Goal: Task Accomplishment & Management: Use online tool/utility

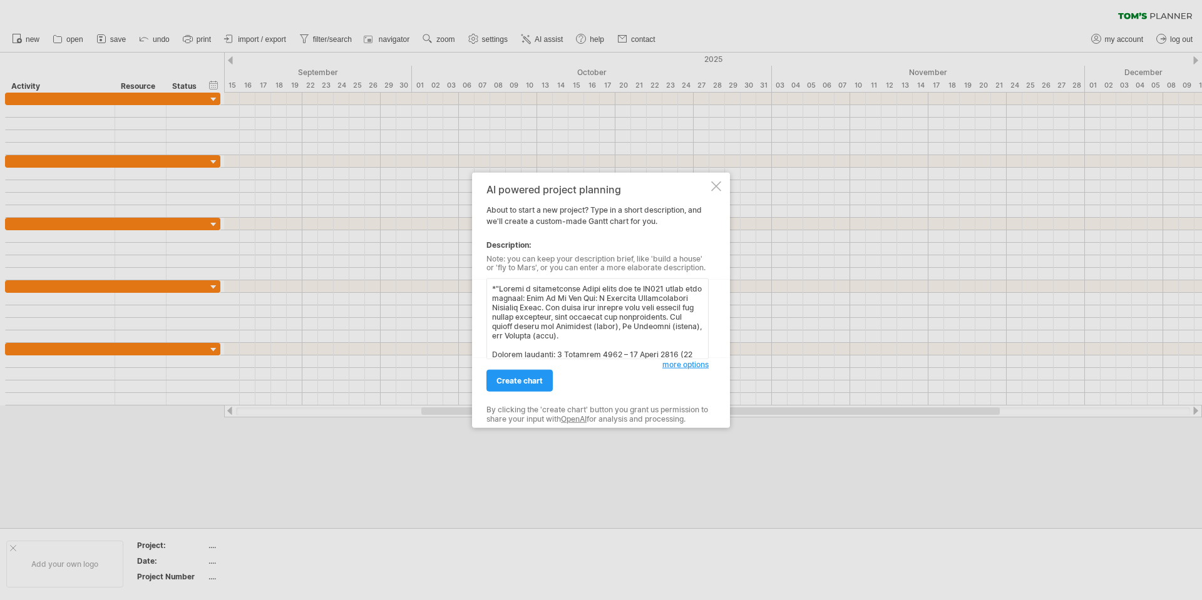
scroll to position [414, 0]
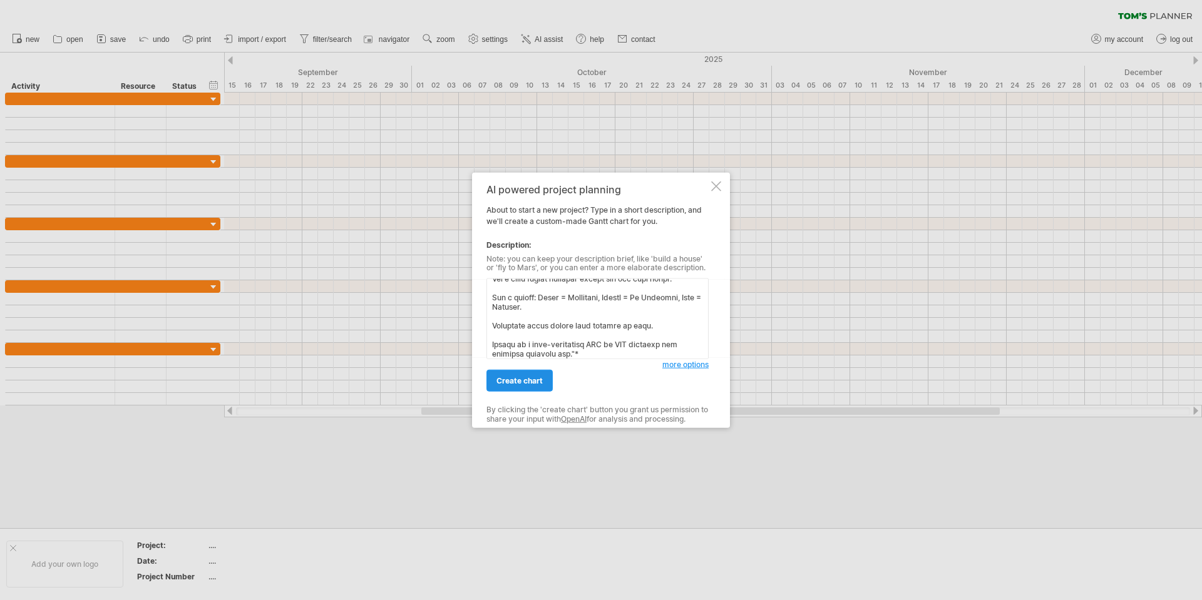
type textarea "*"Loremi d sitametconse Adipi elits doe te IN851 utlab etdo magnaal: Enim Ad Mi…"
click at [513, 376] on link "create chart" at bounding box center [519, 381] width 66 height 22
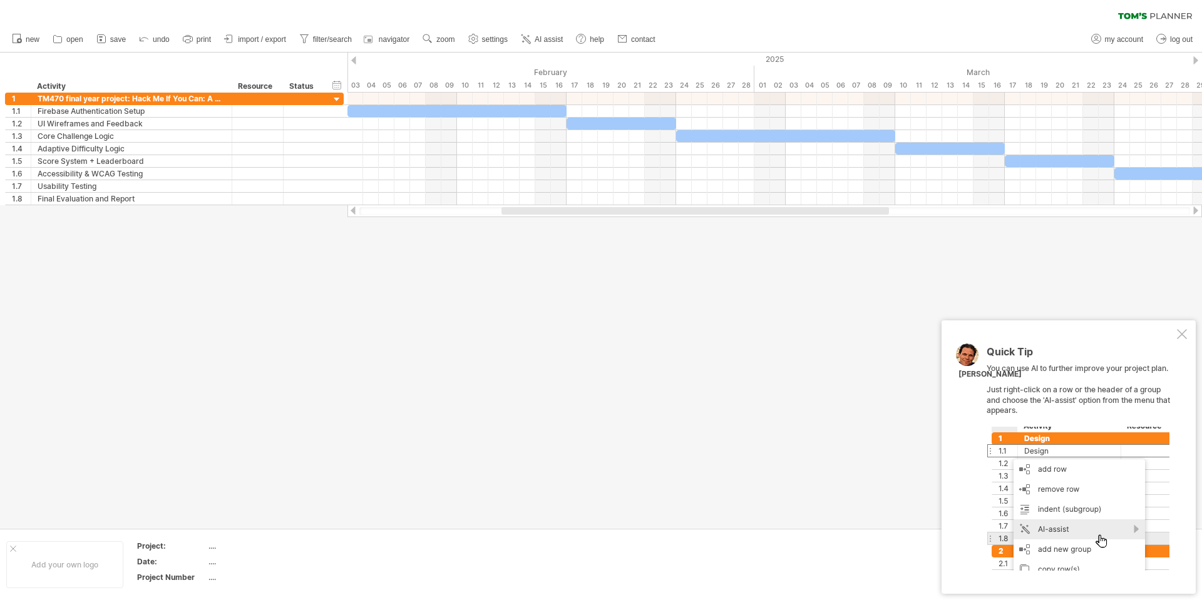
click at [1177, 333] on div at bounding box center [1182, 334] width 10 height 10
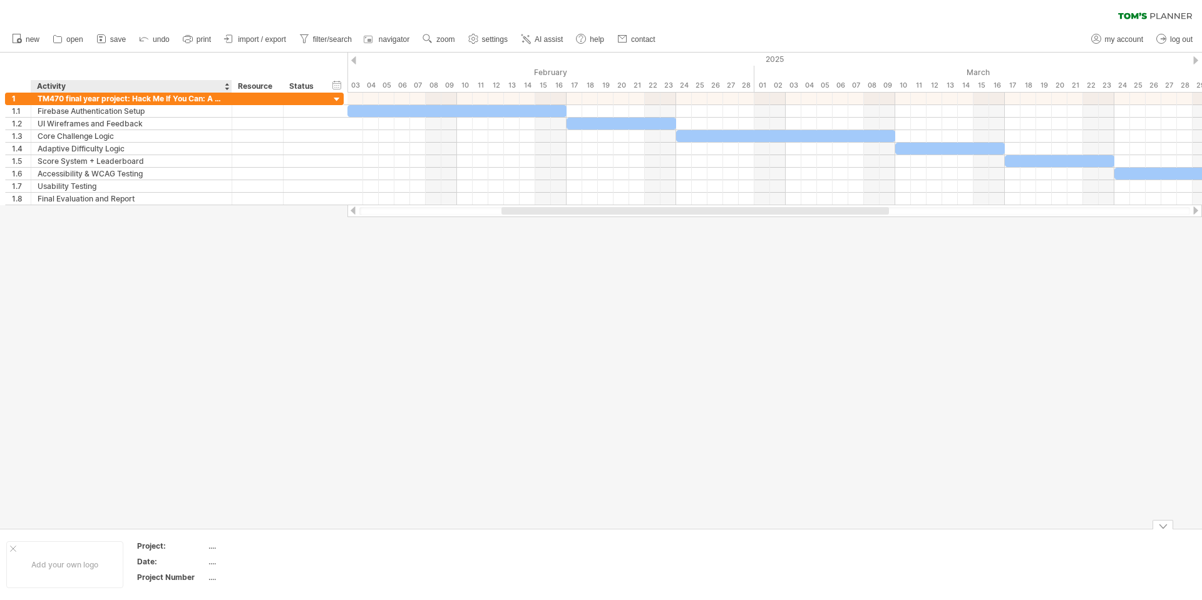
click at [213, 547] on div "...." at bounding box center [260, 546] width 105 height 11
click at [252, 41] on span "import / export" at bounding box center [262, 39] width 48 height 9
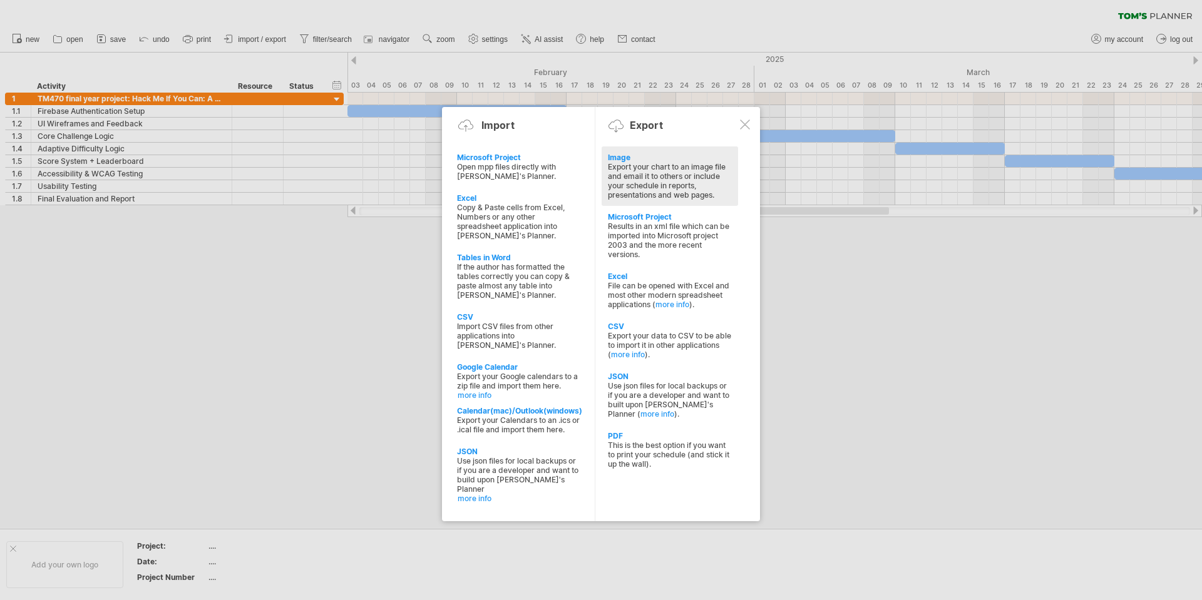
click at [675, 168] on div "Export your chart to an image file and email it to others or include your sched…" at bounding box center [670, 181] width 124 height 38
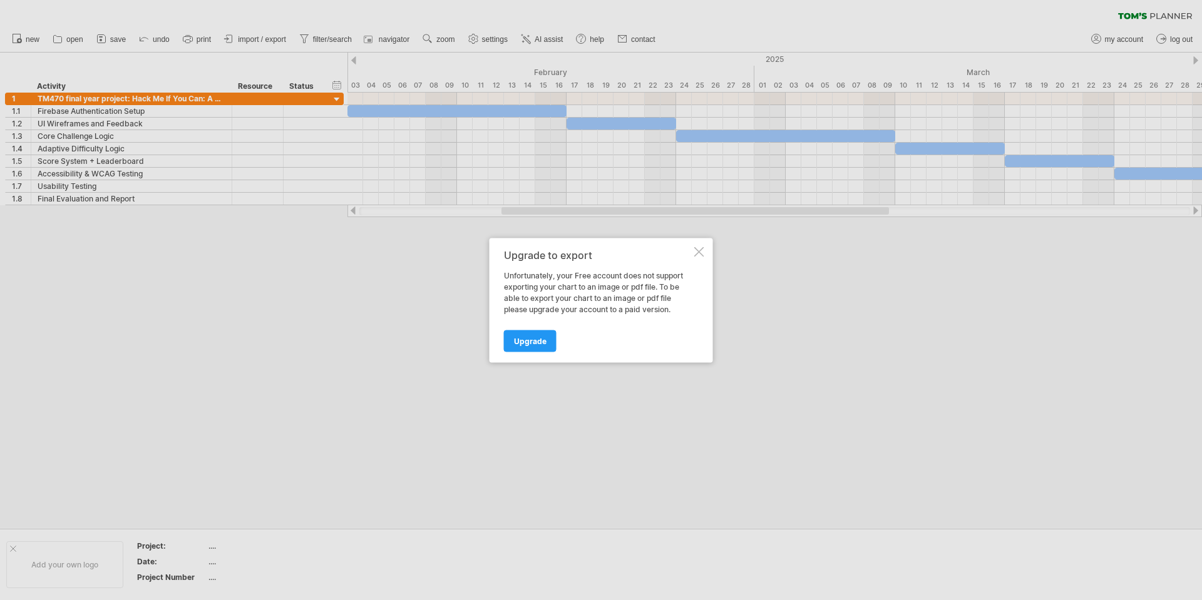
click at [696, 256] on div at bounding box center [699, 252] width 10 height 10
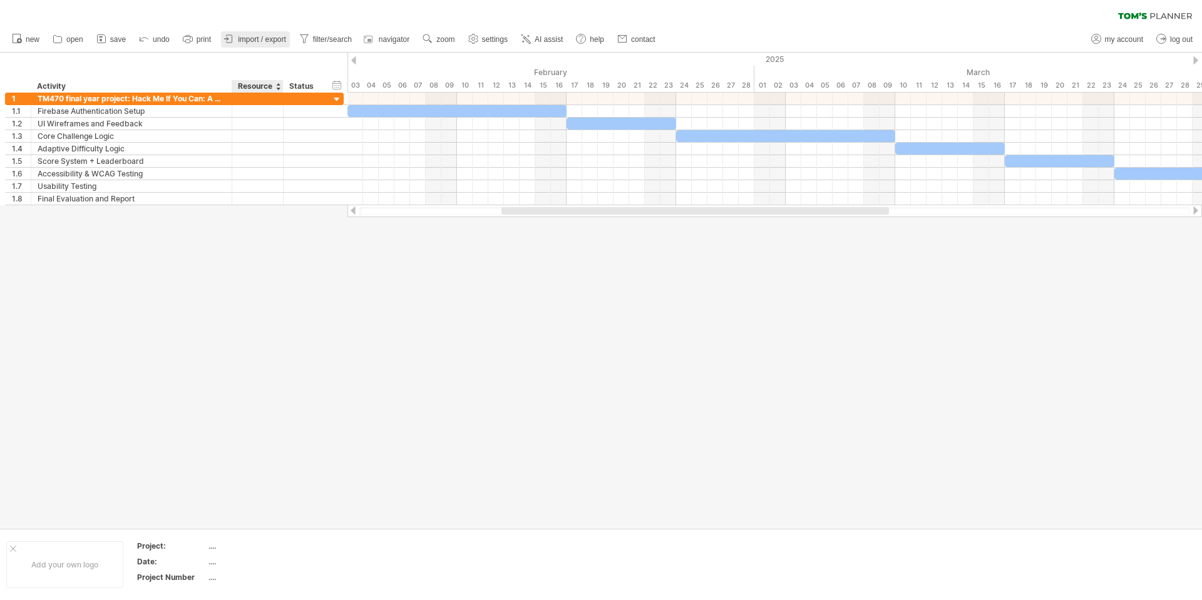
click at [269, 45] on link "import / export" at bounding box center [255, 39] width 69 height 16
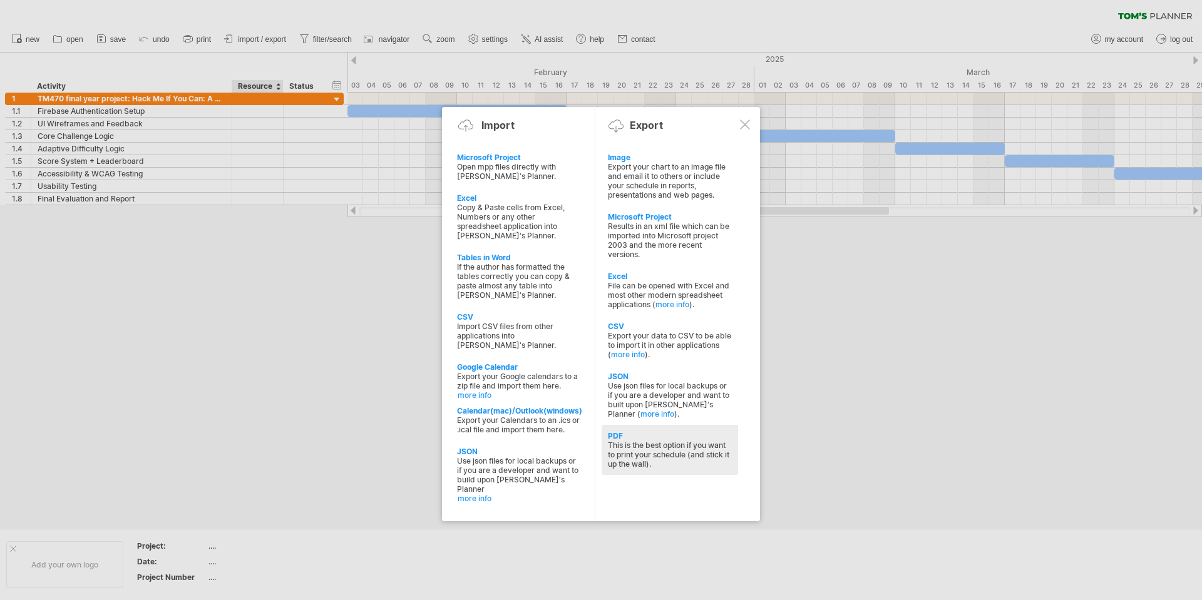
click at [702, 444] on div "This is the best option if you want to print your schedule (and stick it up the…" at bounding box center [670, 455] width 124 height 28
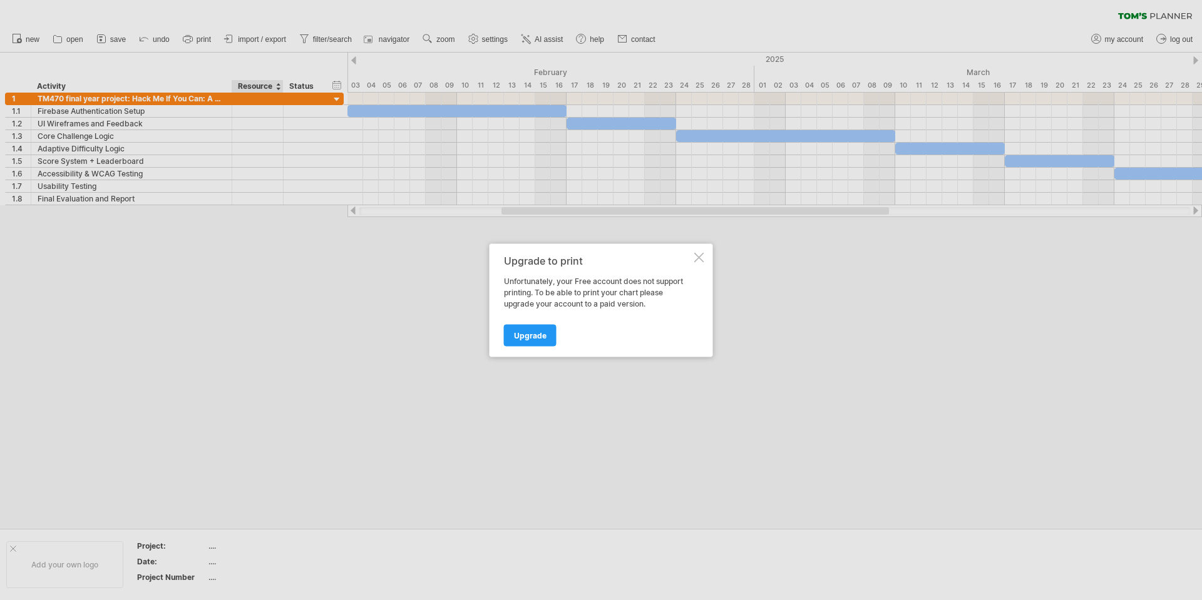
click at [695, 259] on div at bounding box center [699, 257] width 10 height 10
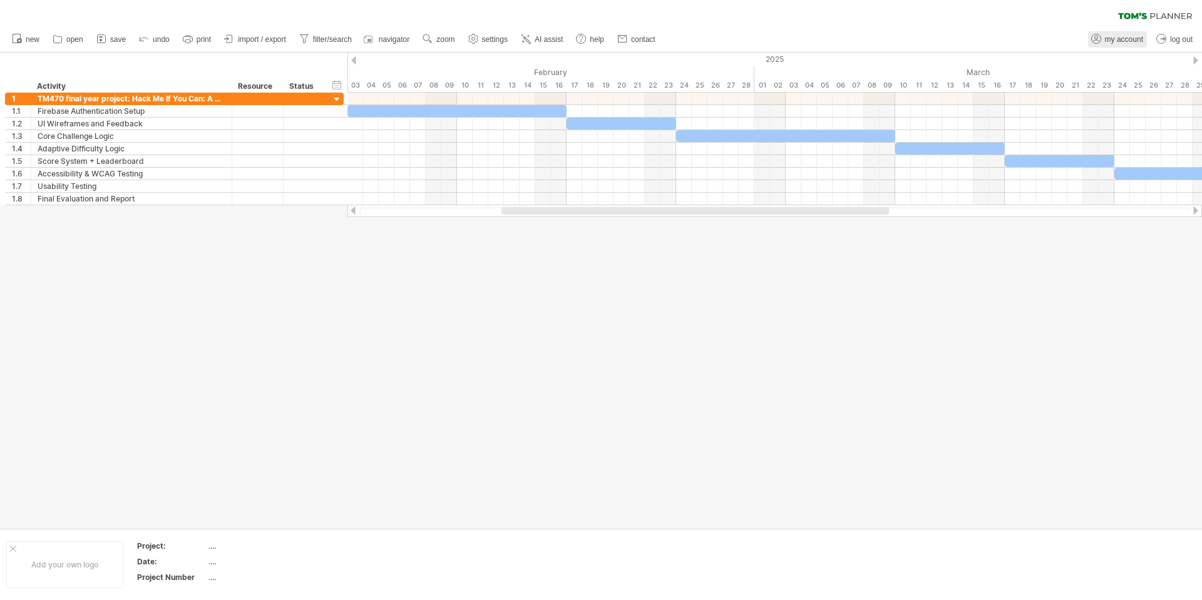
click at [1119, 39] on span "my account" at bounding box center [1124, 39] width 38 height 9
type input "**********"
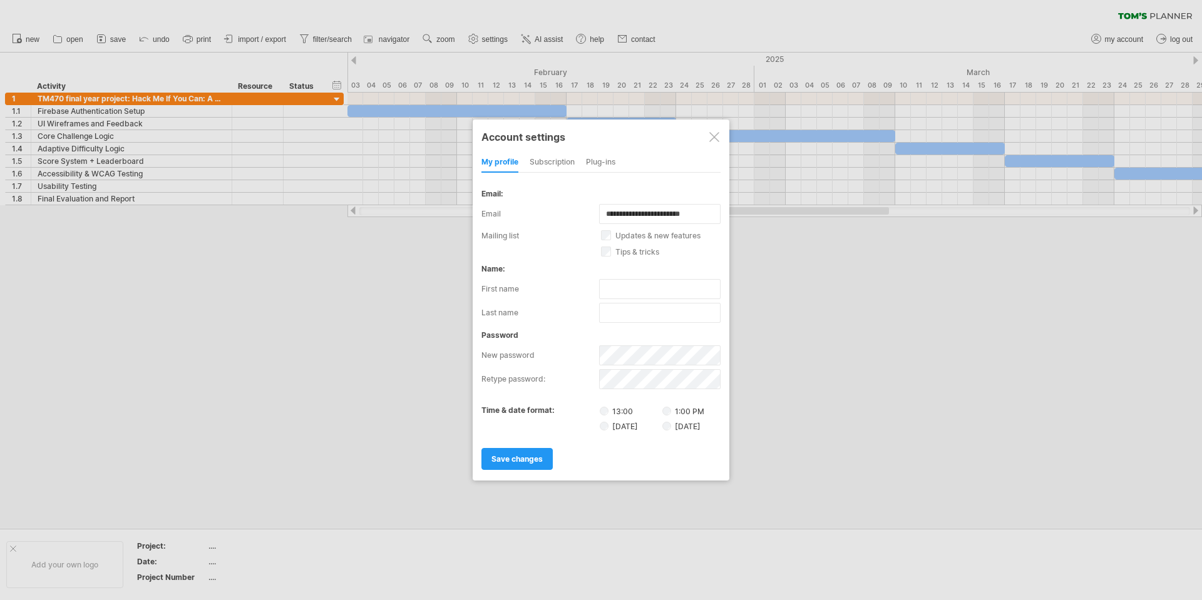
click at [931, 261] on div at bounding box center [601, 300] width 1202 height 600
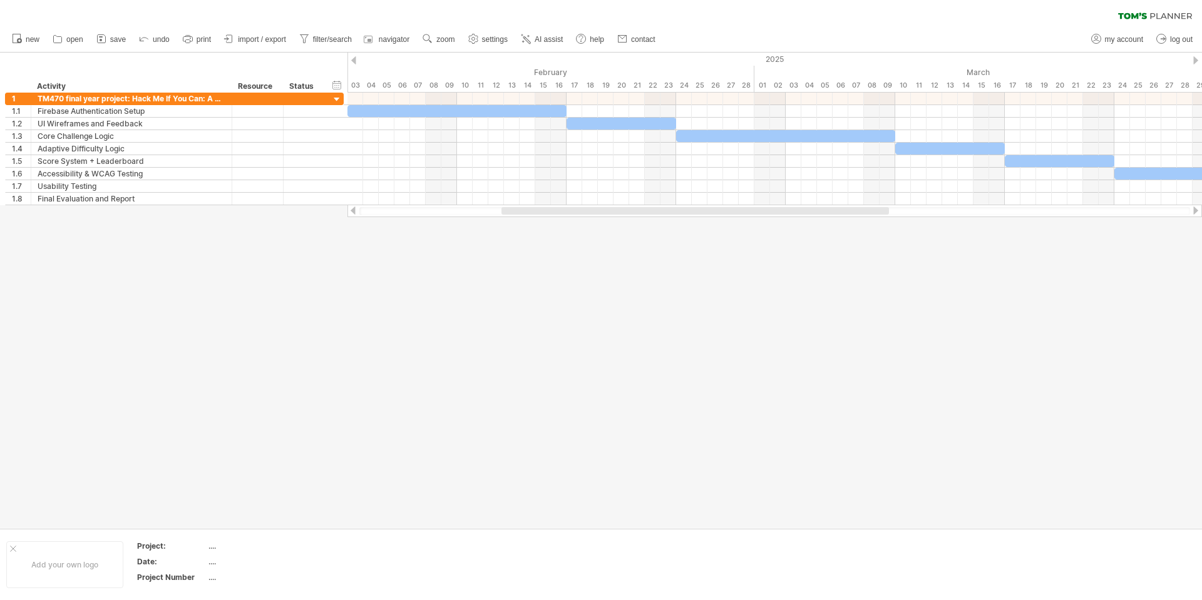
click at [1196, 59] on div at bounding box center [1195, 60] width 5 height 8
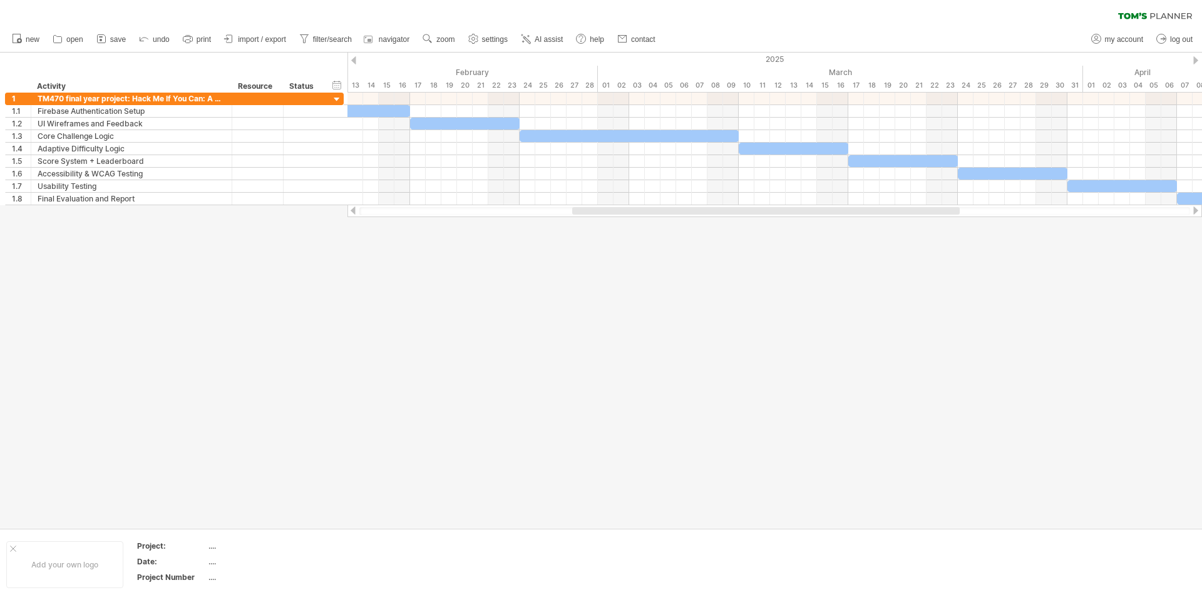
click at [1196, 59] on div at bounding box center [1195, 60] width 5 height 8
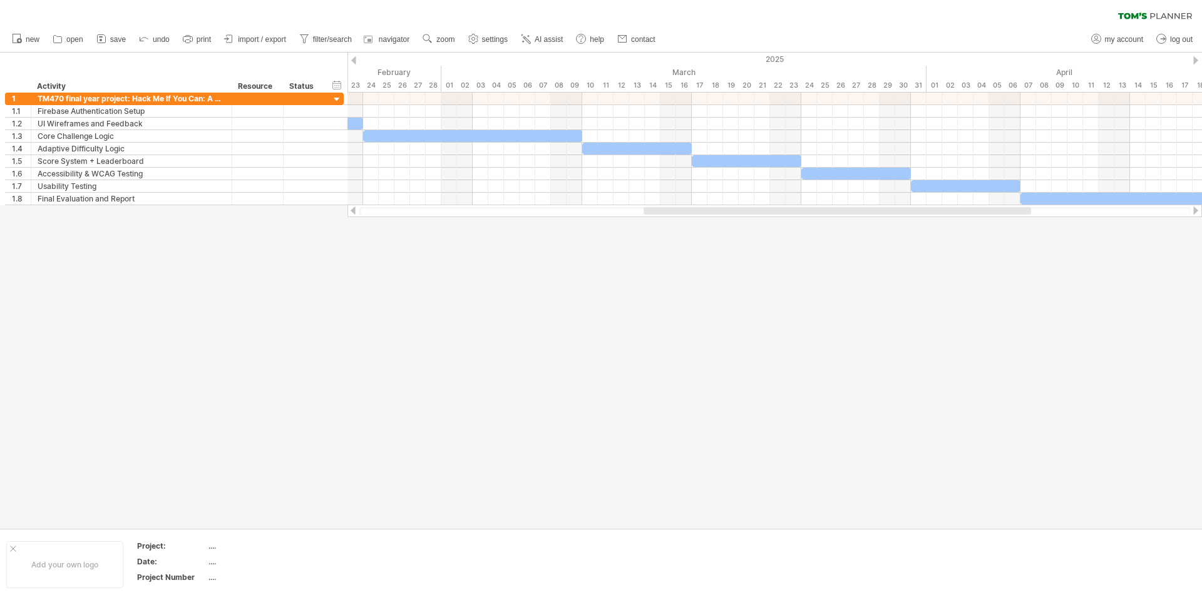
click at [1196, 59] on div at bounding box center [1195, 60] width 5 height 8
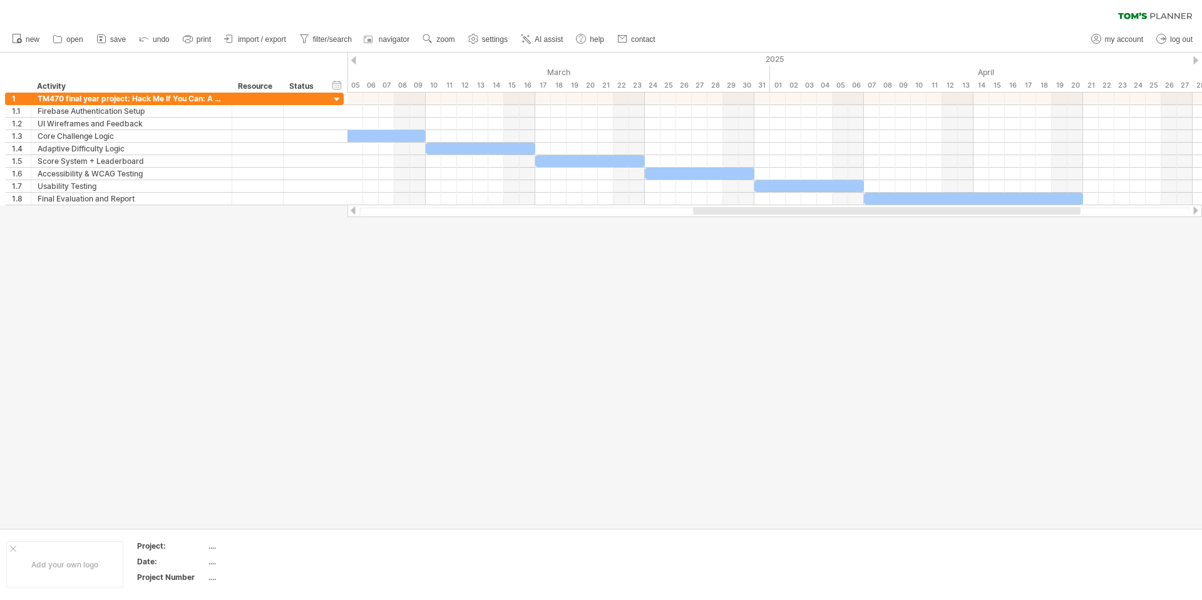
click at [1196, 59] on div at bounding box center [1195, 60] width 5 height 8
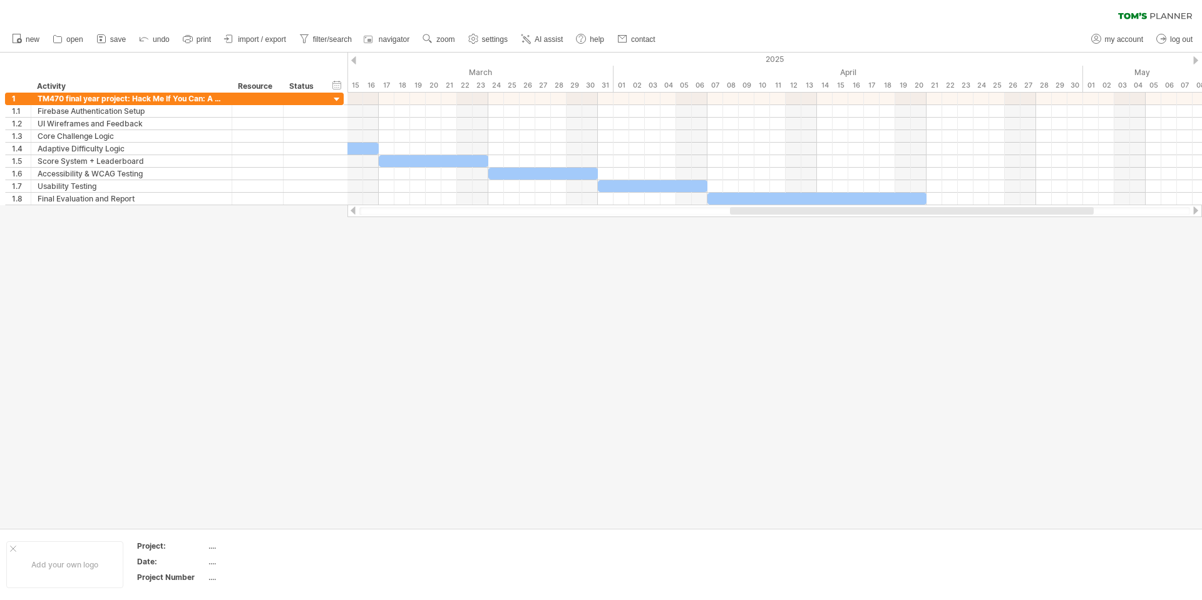
click at [1196, 59] on div at bounding box center [1195, 60] width 5 height 8
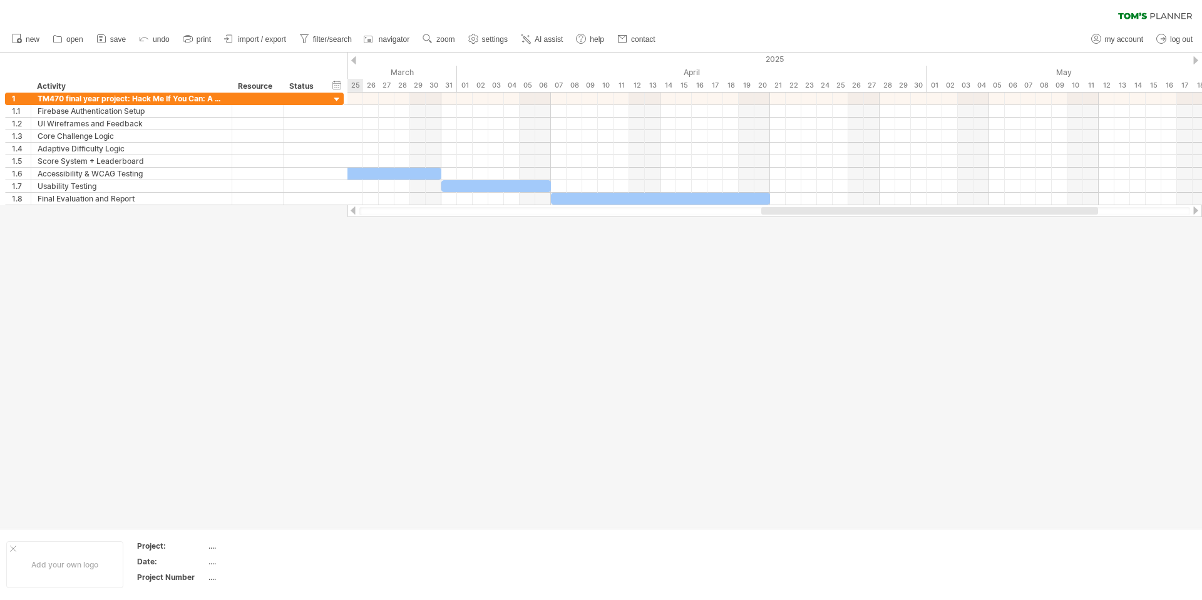
click at [1196, 59] on div at bounding box center [1195, 60] width 5 height 8
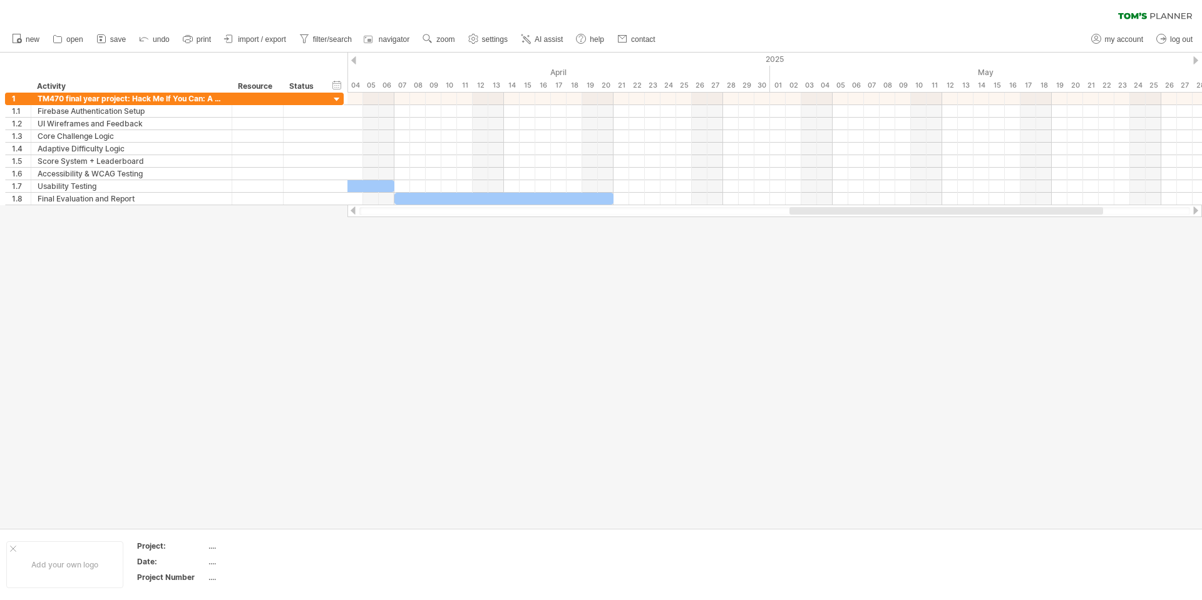
click at [350, 210] on div at bounding box center [353, 211] width 10 height 8
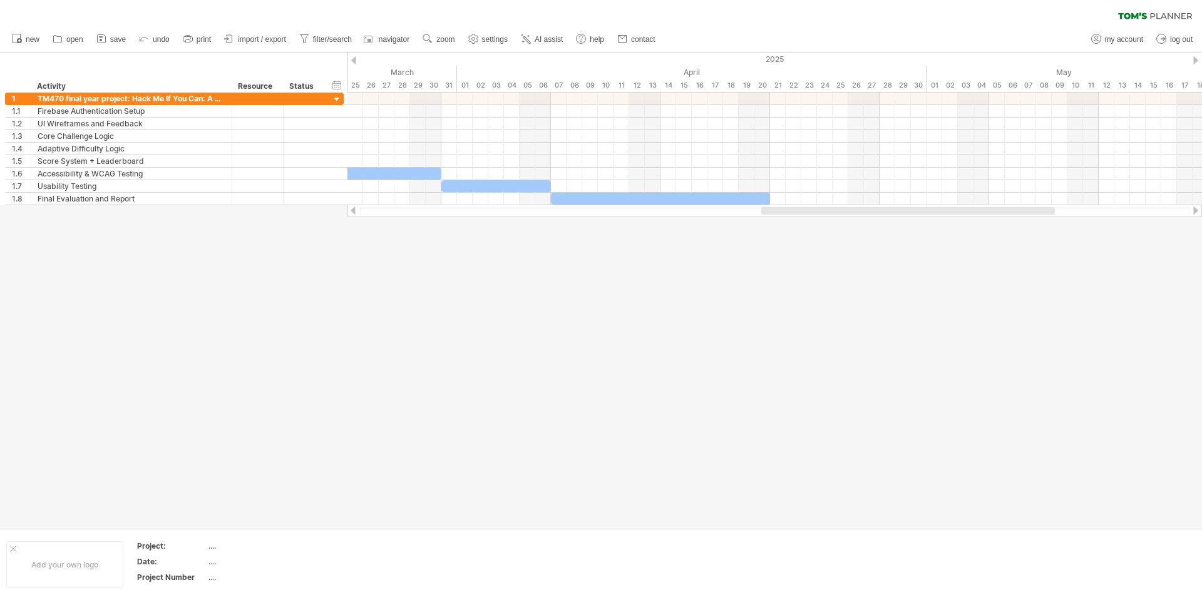
click at [350, 210] on div at bounding box center [353, 211] width 10 height 8
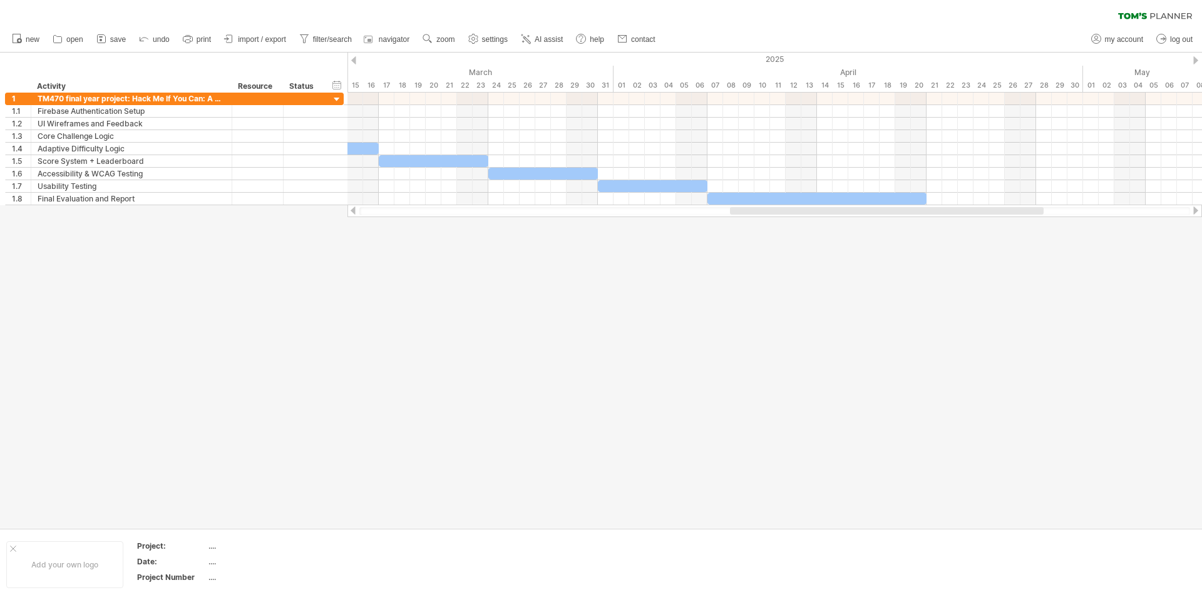
click at [350, 210] on div at bounding box center [353, 211] width 10 height 8
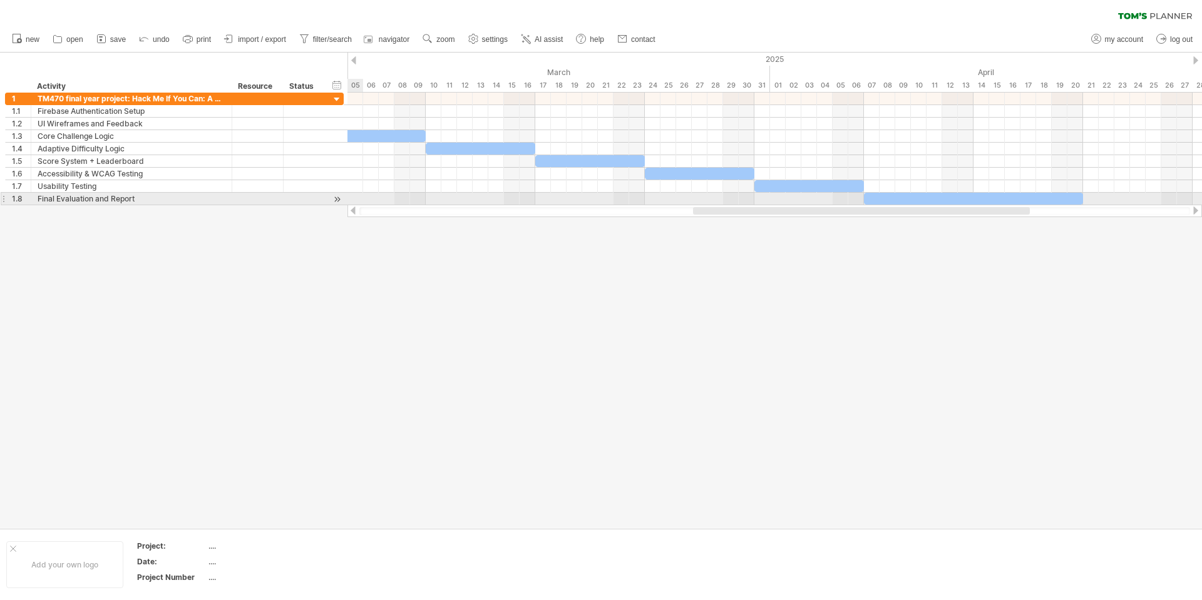
click at [354, 210] on div at bounding box center [774, 211] width 855 height 13
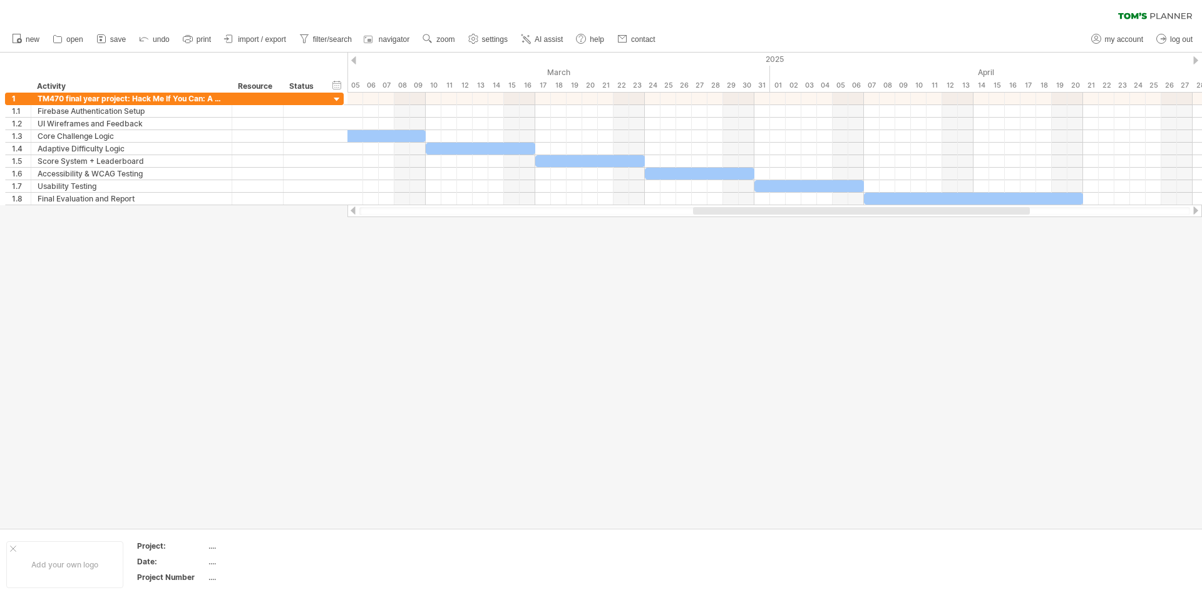
click at [353, 211] on div at bounding box center [353, 211] width 10 height 8
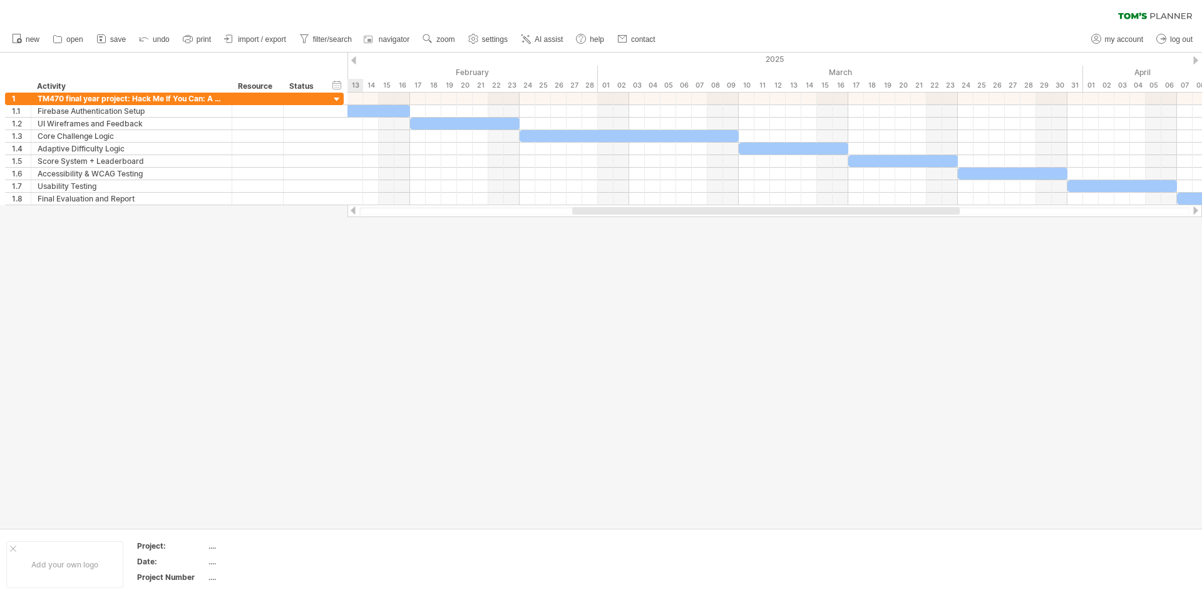
click at [354, 211] on div at bounding box center [353, 211] width 10 height 8
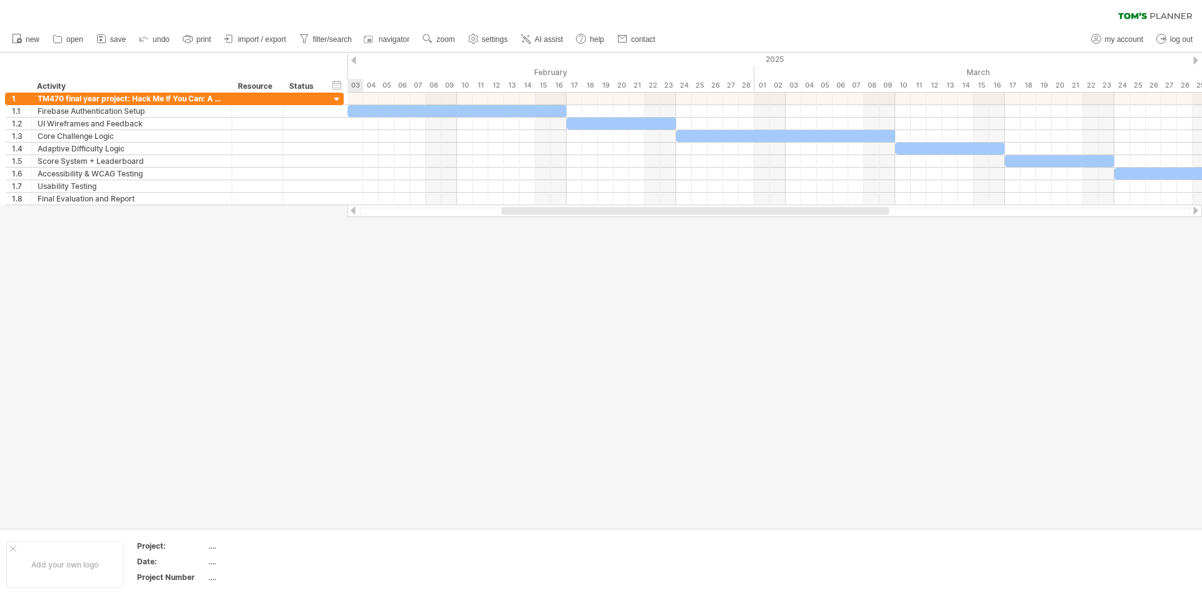
click at [354, 211] on div at bounding box center [353, 211] width 10 height 8
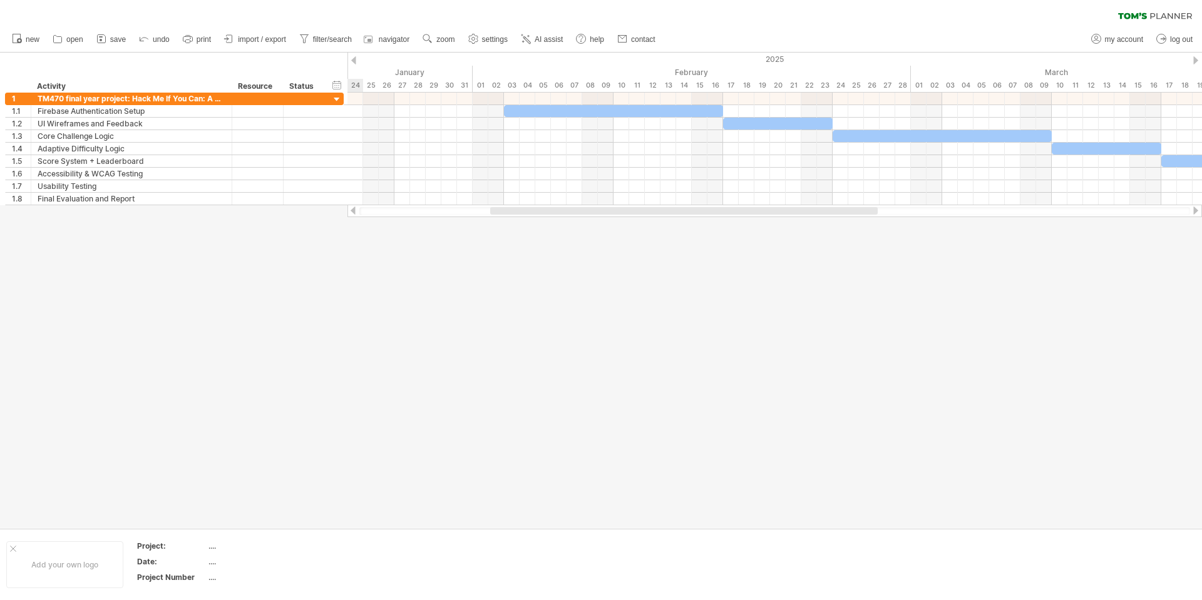
click at [355, 211] on div at bounding box center [353, 211] width 10 height 8
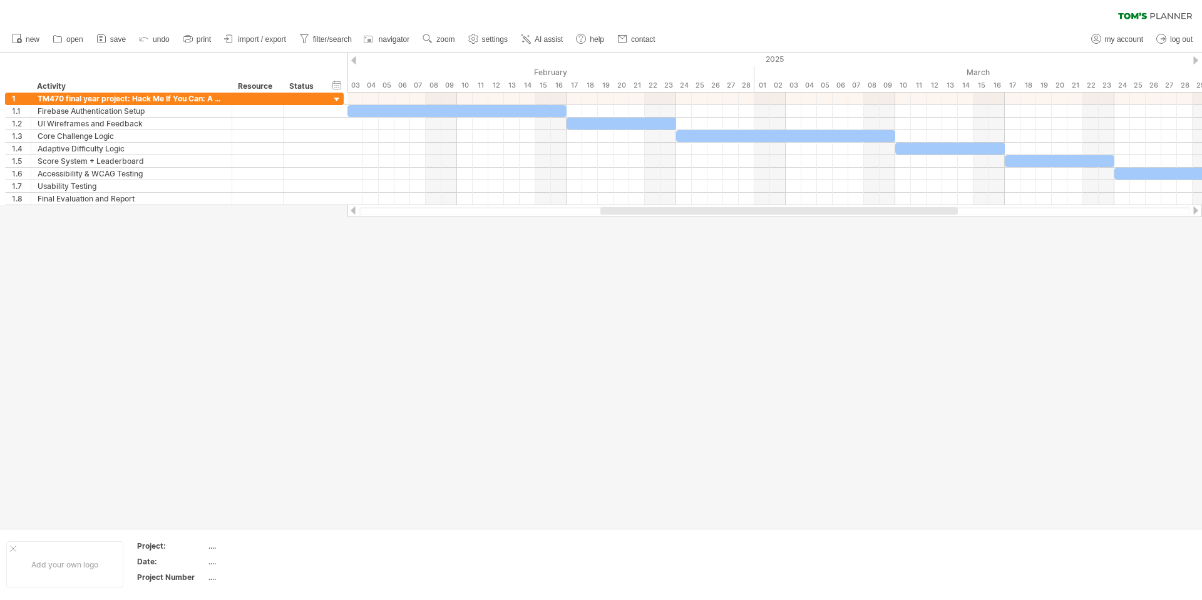
drag, startPoint x: 563, startPoint y: 210, endPoint x: 683, endPoint y: 217, distance: 119.8
click at [683, 217] on div at bounding box center [774, 211] width 855 height 13
